Goal: Information Seeking & Learning: Learn about a topic

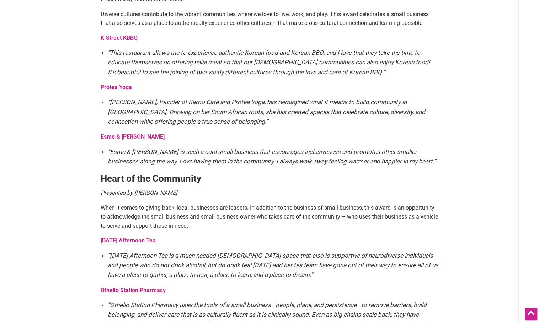
scroll to position [878, 0]
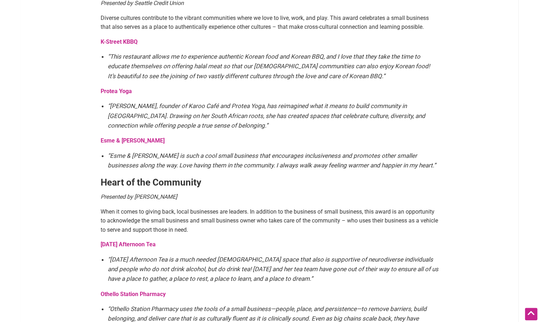
click at [123, 137] on strong "Esme & [PERSON_NAME]" at bounding box center [133, 140] width 64 height 7
click at [111, 88] on strong "Protea Yoga" at bounding box center [116, 91] width 31 height 7
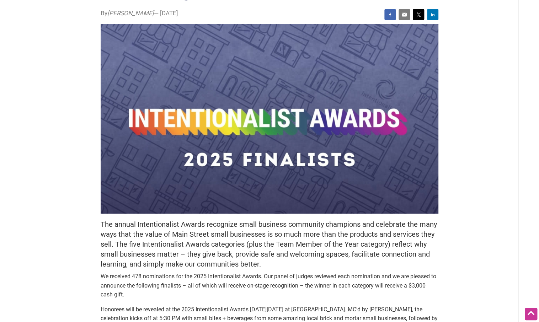
scroll to position [0, 0]
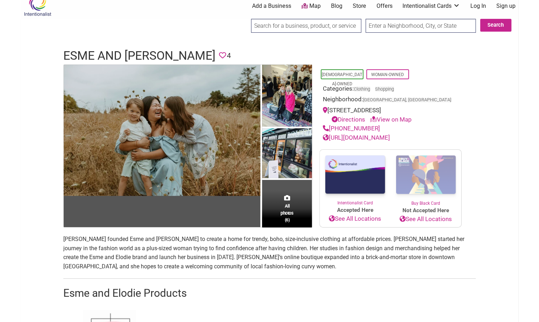
scroll to position [9, 0]
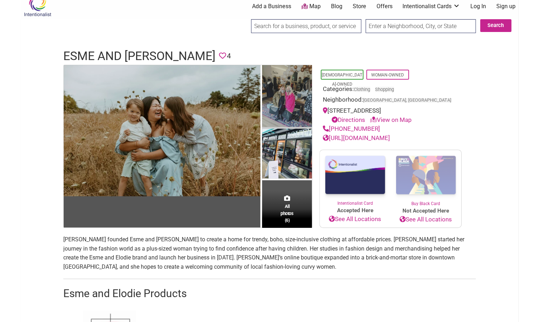
click at [288, 94] on img at bounding box center [287, 97] width 50 height 64
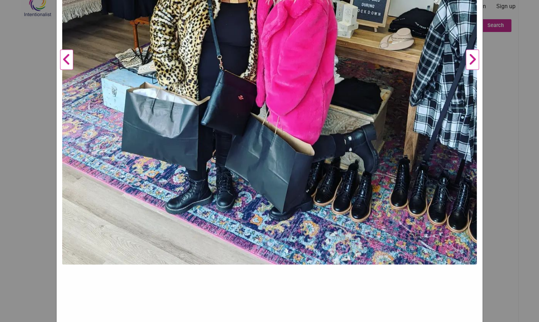
scroll to position [344, 0]
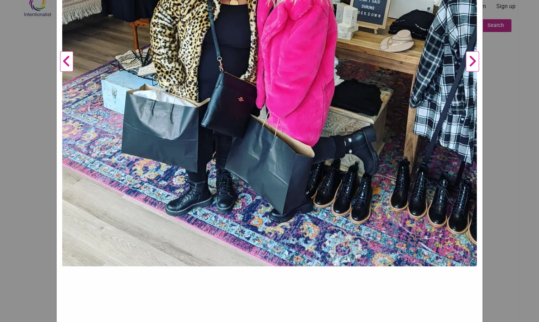
click at [475, 63] on button "Next" at bounding box center [473, 61] width 20 height 627
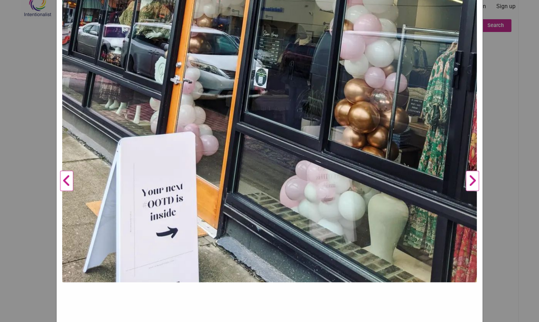
scroll to position [238, 0]
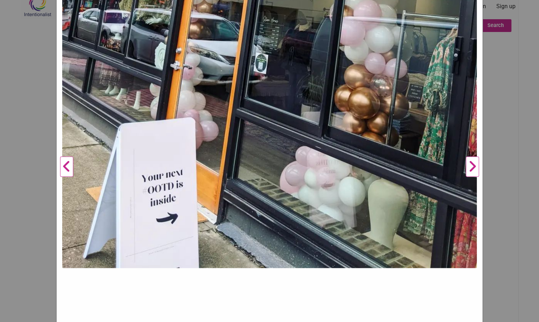
click at [473, 167] on button "Next" at bounding box center [473, 166] width 20 height 627
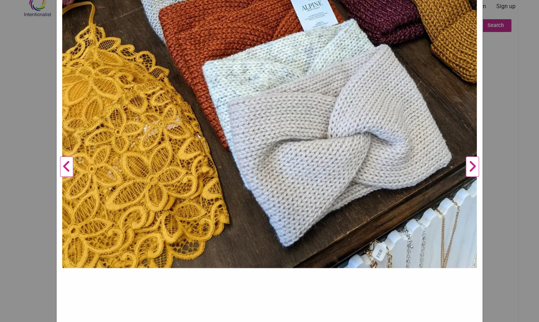
click at [470, 168] on button "Next" at bounding box center [473, 166] width 20 height 627
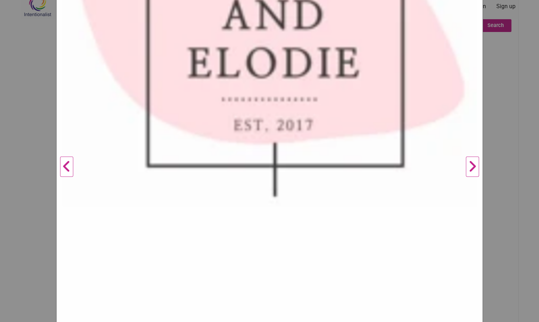
click at [470, 168] on button "Next" at bounding box center [473, 166] width 20 height 627
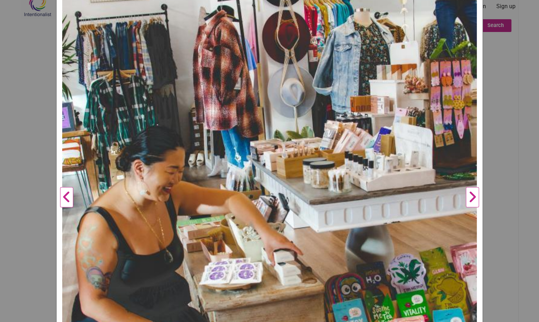
scroll to position [219, 0]
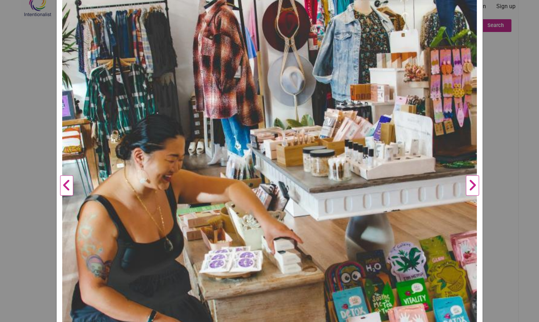
click at [469, 186] on button "Next" at bounding box center [473, 185] width 20 height 627
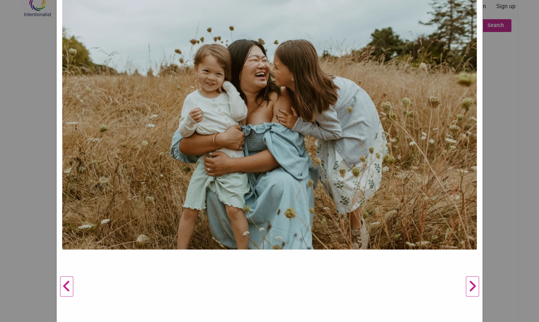
scroll to position [116, 0]
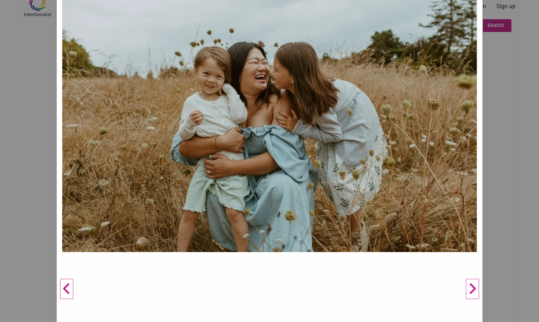
click at [471, 289] on button "Next" at bounding box center [473, 289] width 20 height 627
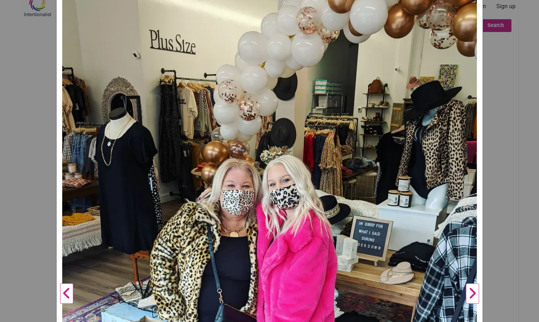
scroll to position [0, 0]
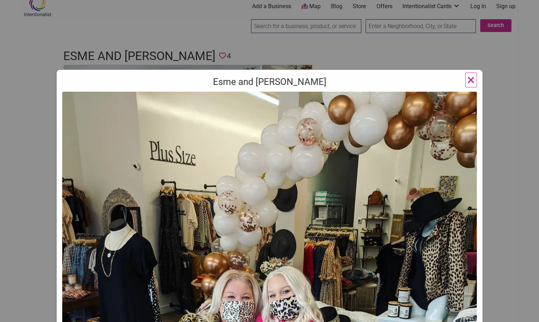
click at [471, 77] on span "×" at bounding box center [470, 79] width 7 height 17
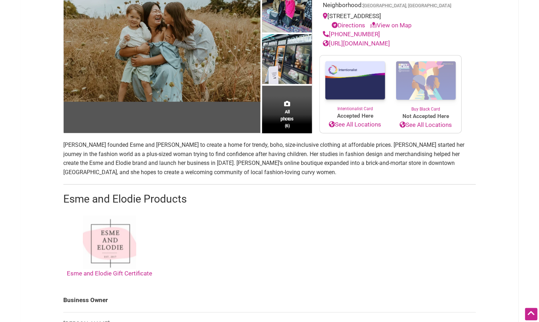
scroll to position [97, 0]
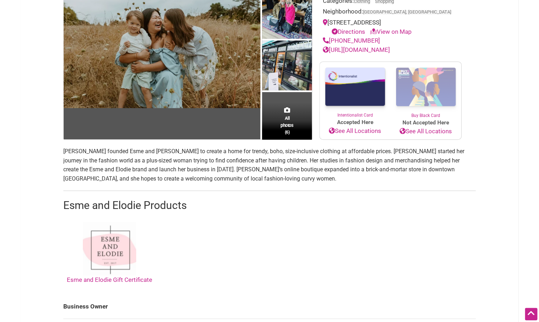
click at [377, 50] on link "[URL][DOMAIN_NAME]" at bounding box center [356, 49] width 67 height 7
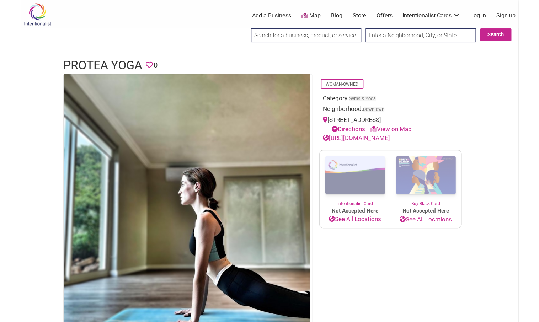
click at [350, 137] on link "[URL][DOMAIN_NAME]" at bounding box center [356, 137] width 67 height 7
